Goal: Task Accomplishment & Management: Use online tool/utility

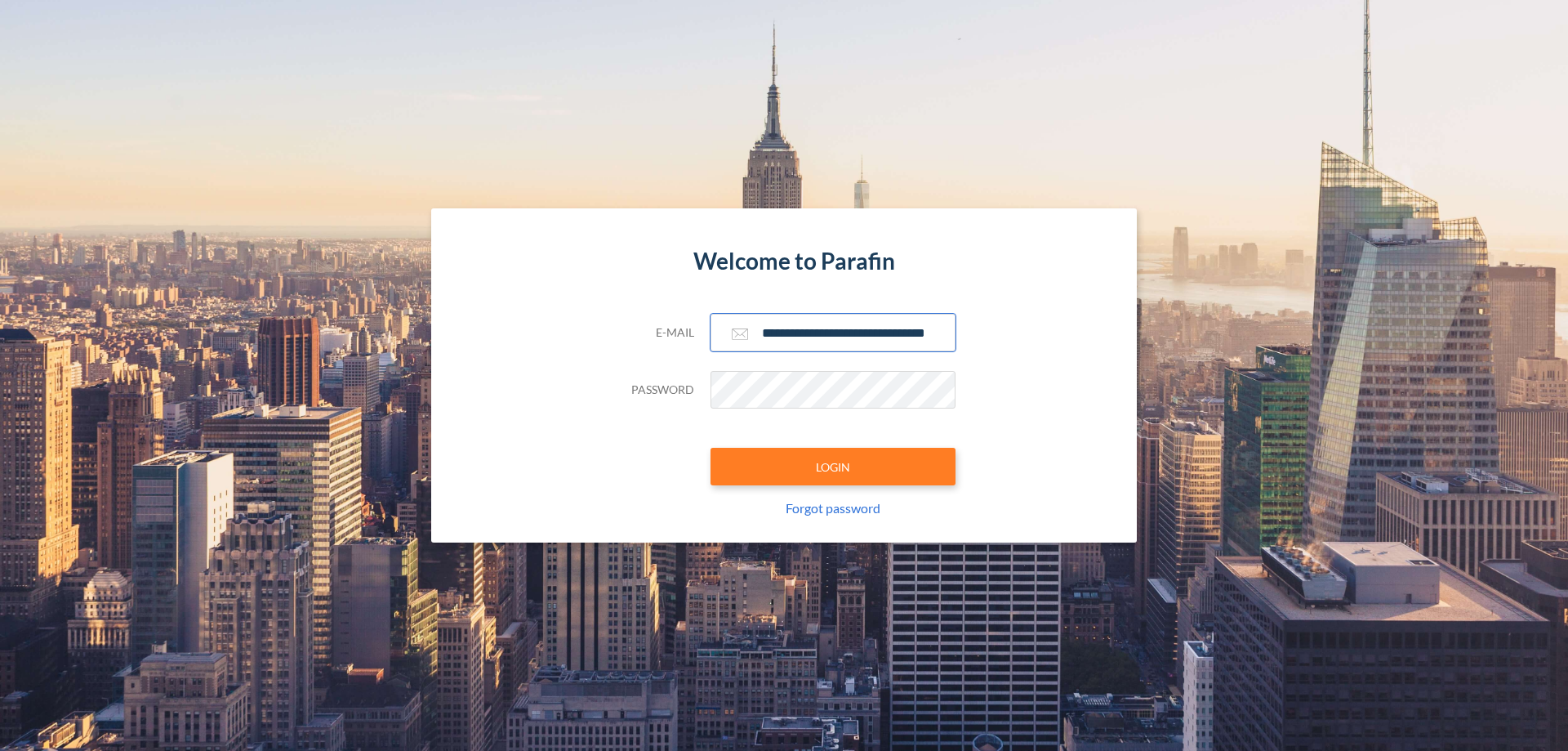
scroll to position [0, 26]
type input "**********"
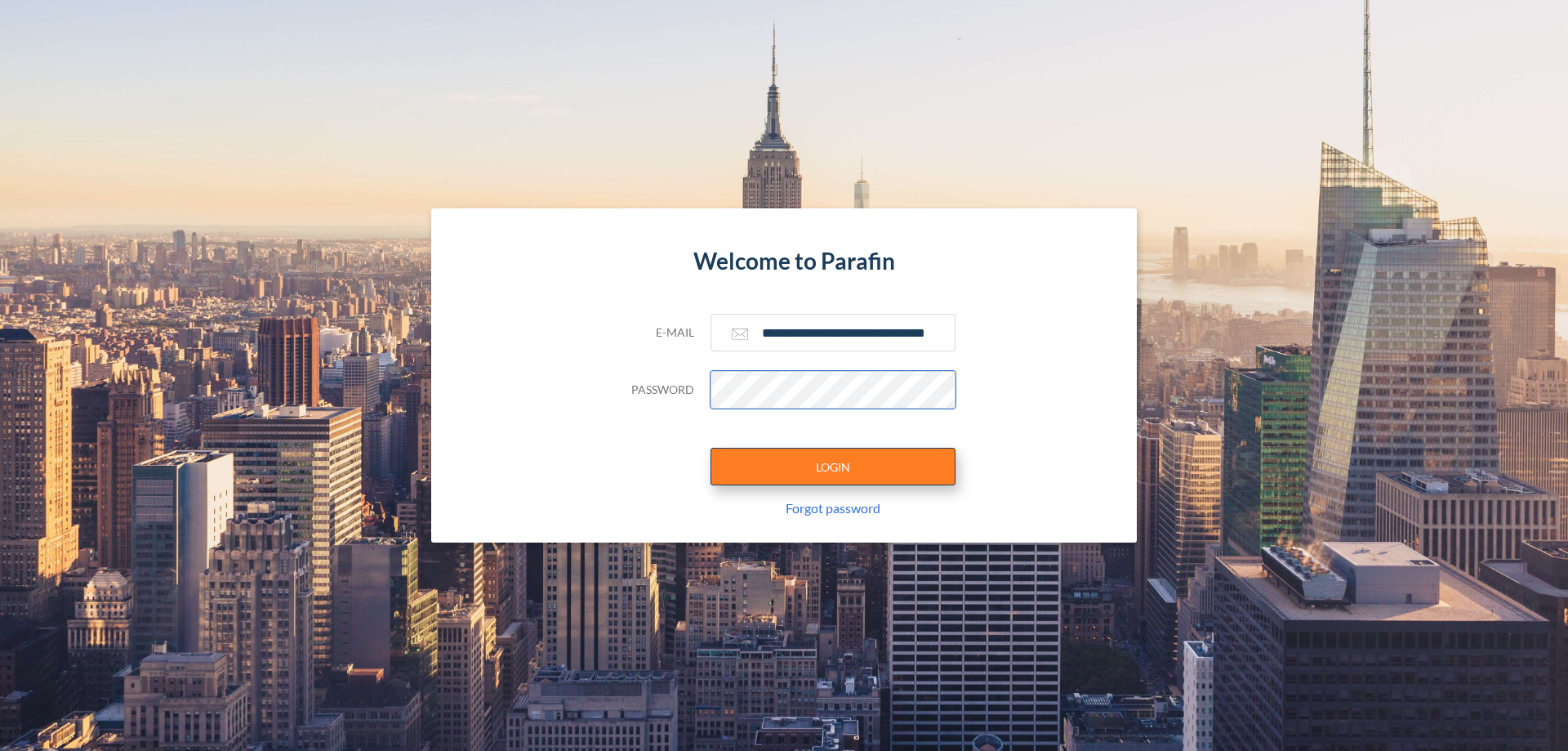
scroll to position [0, 0]
click at [833, 466] on button "LOGIN" at bounding box center [832, 466] width 245 height 37
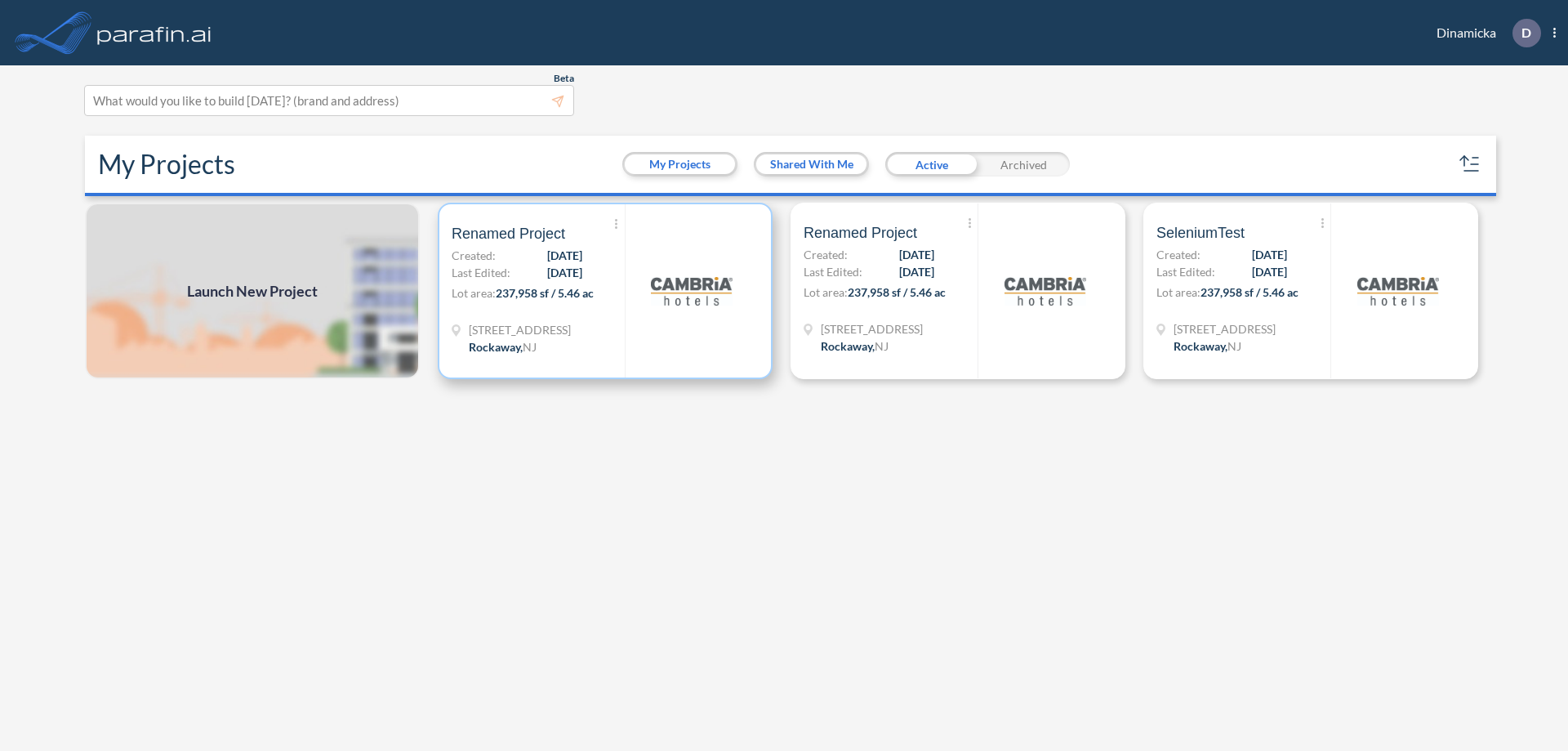
scroll to position [4, 0]
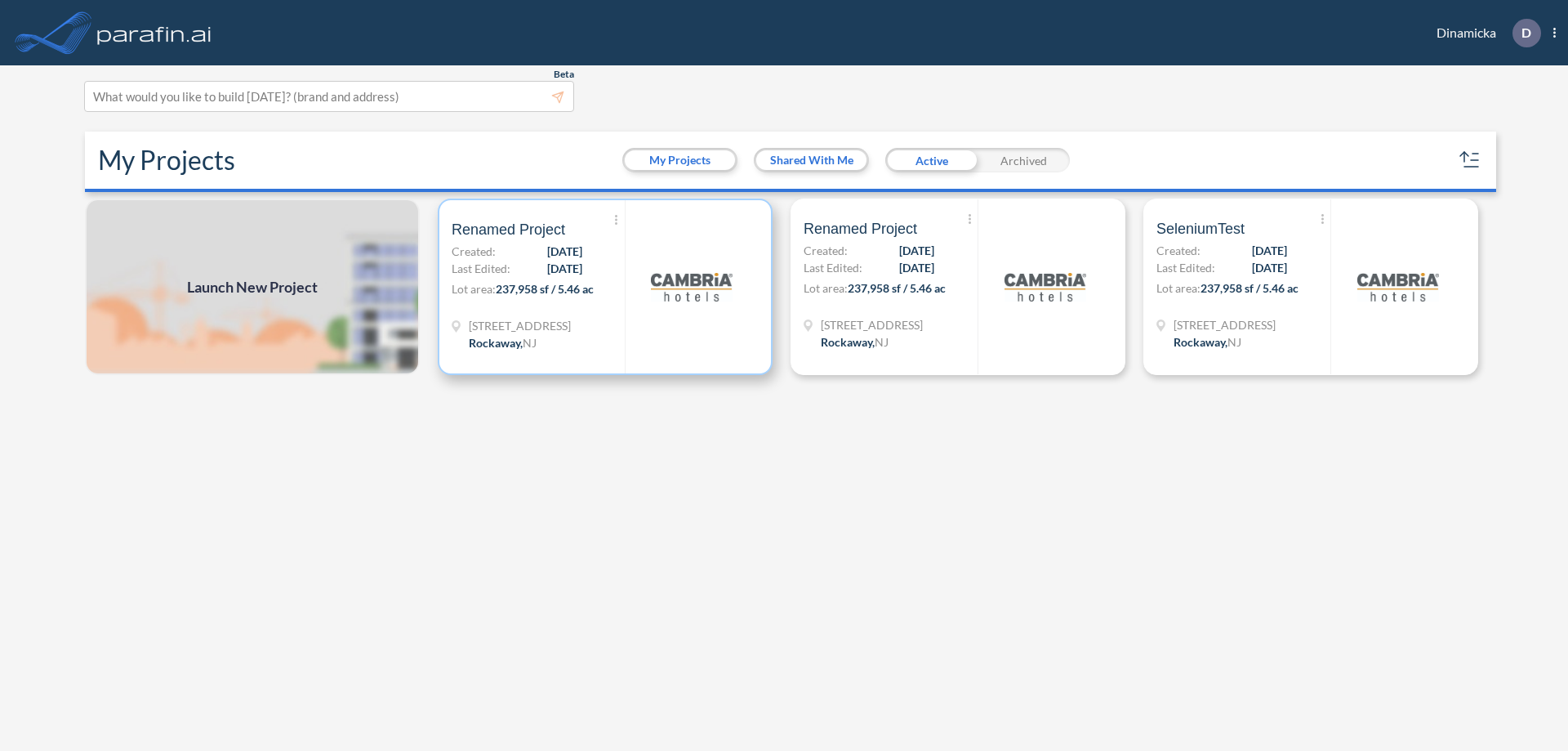
click at [605, 286] on p "Lot area: 237,958 sf / 5.46 ac" at bounding box center [538, 292] width 173 height 24
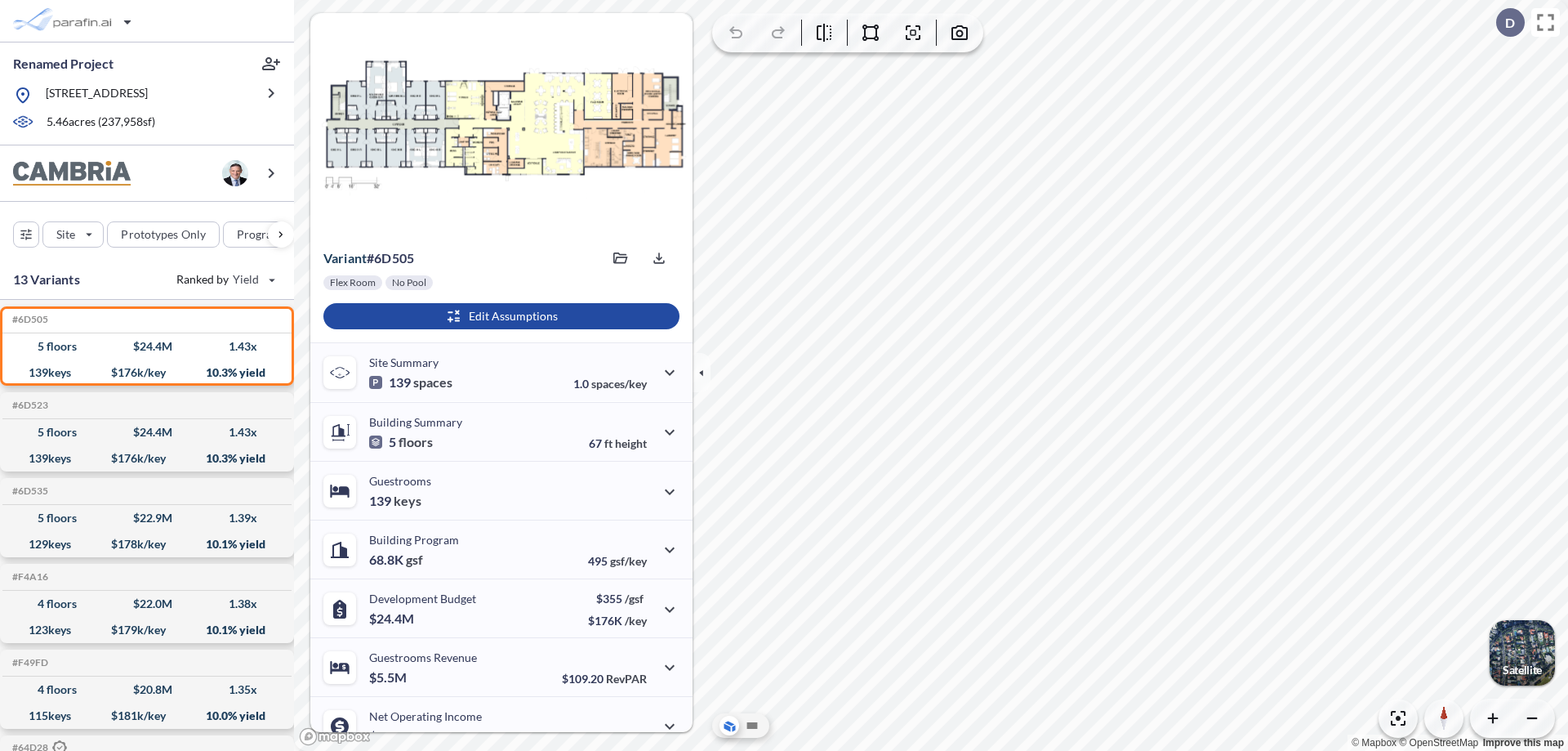
scroll to position [82, 0]
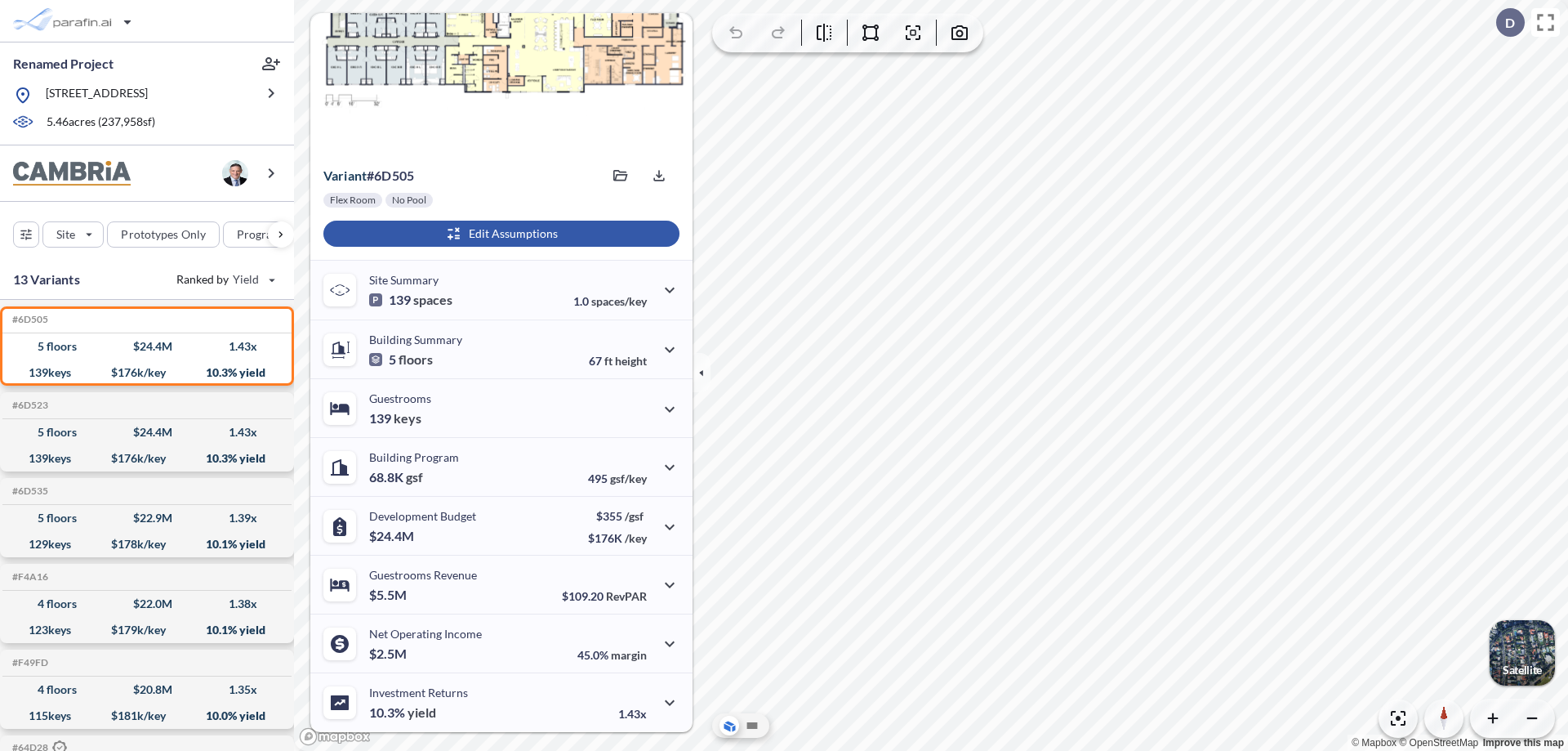
click at [499, 234] on div "button" at bounding box center [502, 233] width 356 height 26
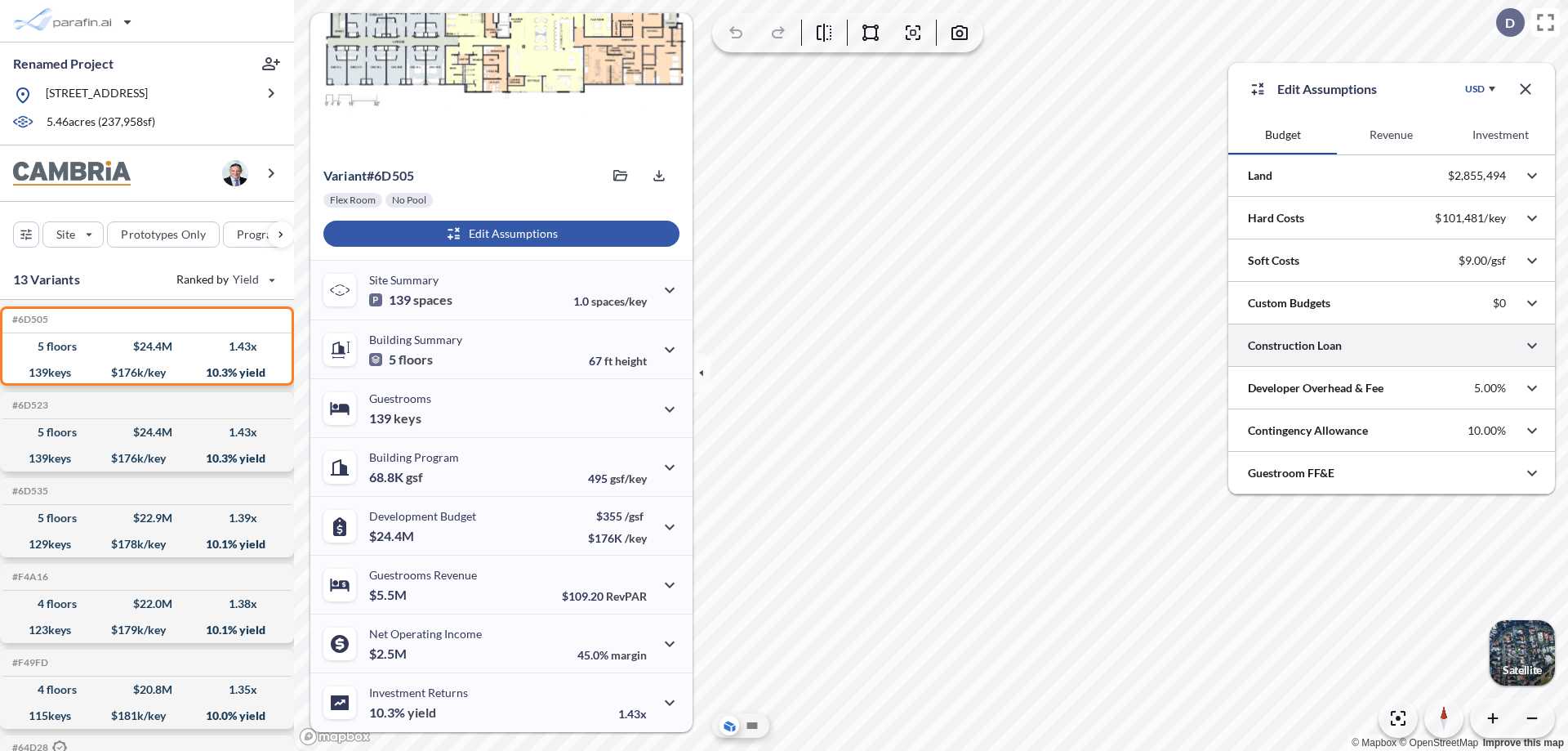
click at [1392, 346] on div at bounding box center [1391, 345] width 326 height 42
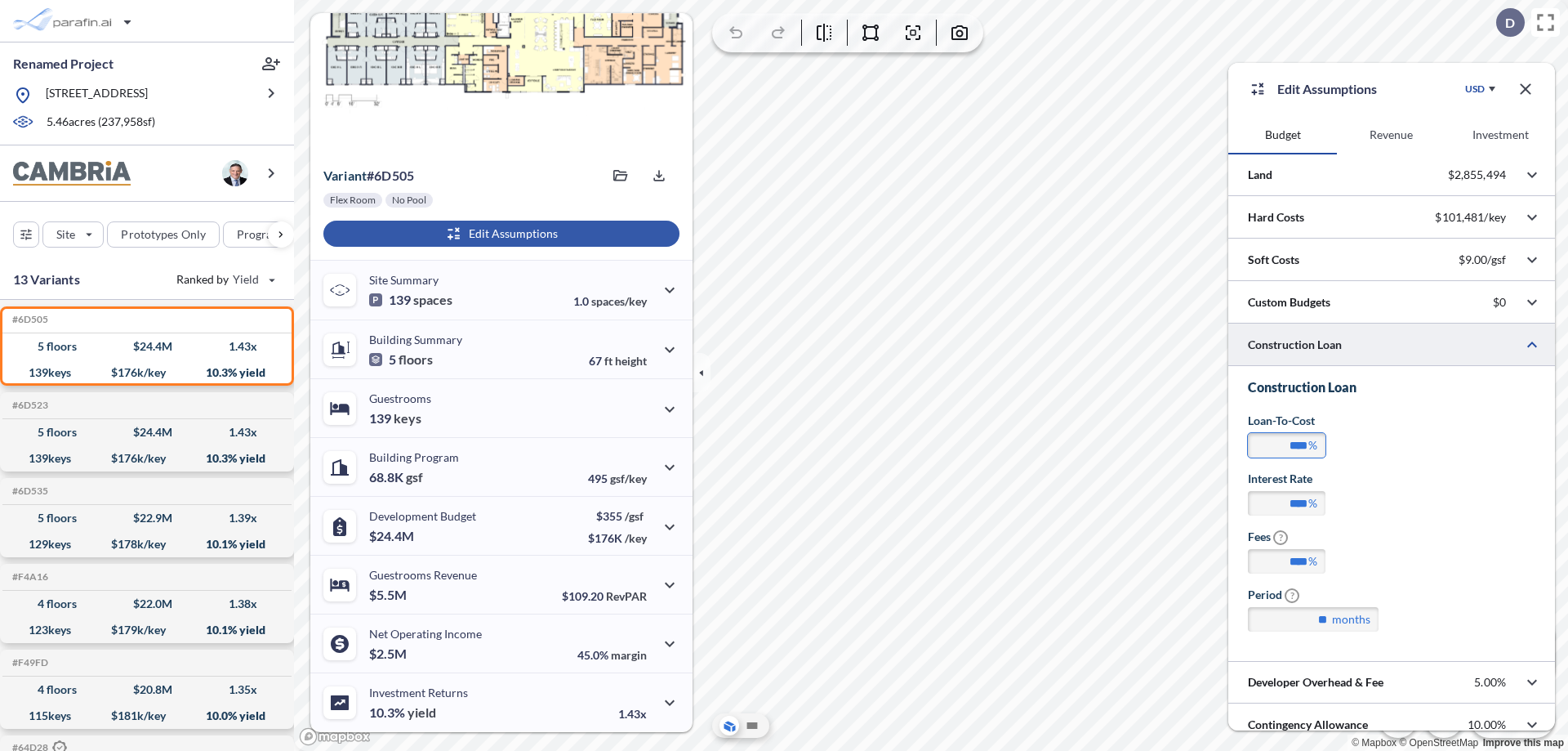
scroll to position [58, 0]
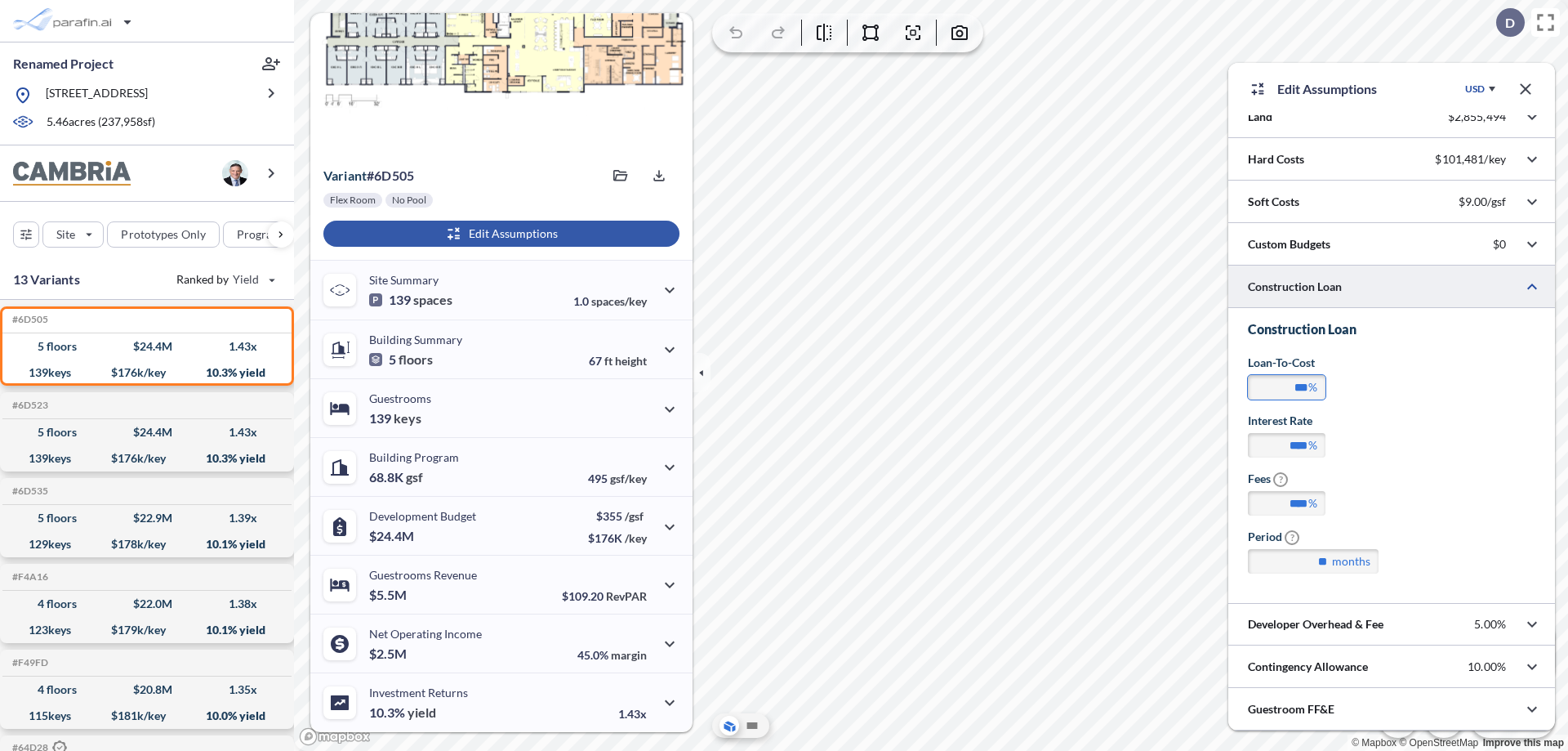
type input "**"
